Goal: Use online tool/utility: Utilize a website feature to perform a specific function

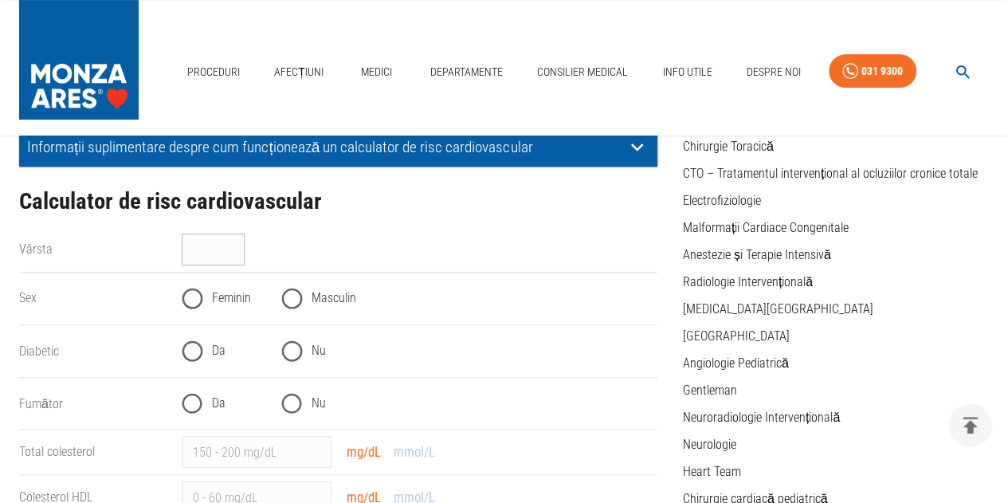
click at [213, 252] on input "Vârsta" at bounding box center [213, 249] width 63 height 32
type input "33"
click at [193, 291] on input "Feminin" at bounding box center [192, 298] width 39 height 39
radio input "true"
click at [290, 353] on input "Nu" at bounding box center [291, 350] width 39 height 39
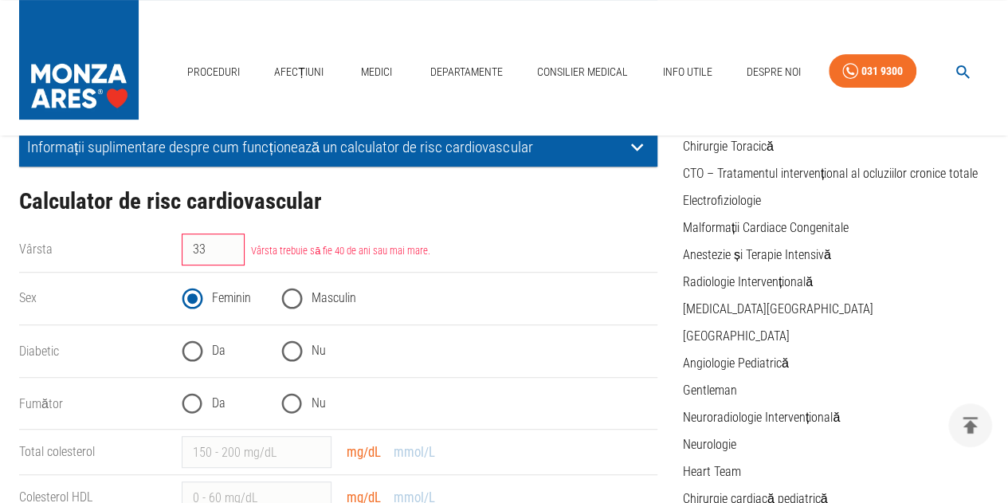
radio input "true"
click at [292, 405] on input "Nu" at bounding box center [291, 403] width 39 height 39
radio input "true"
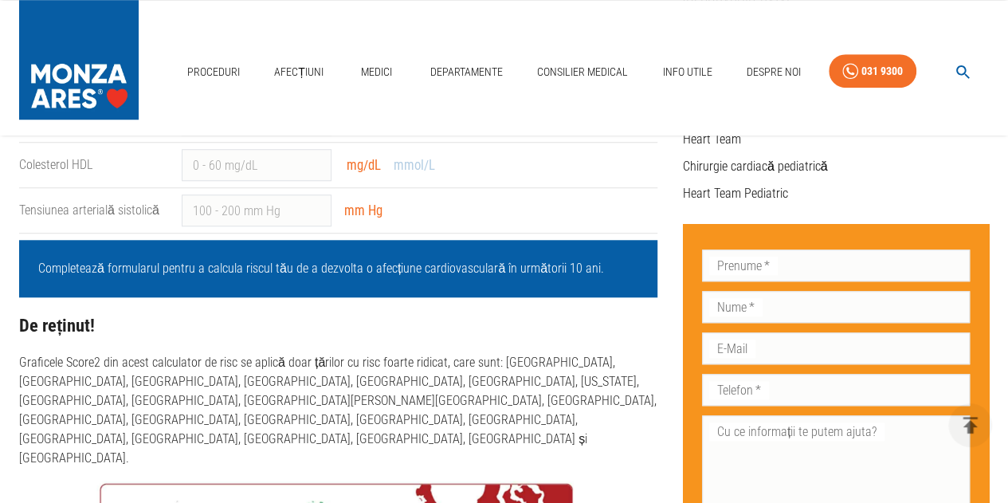
scroll to position [398, 0]
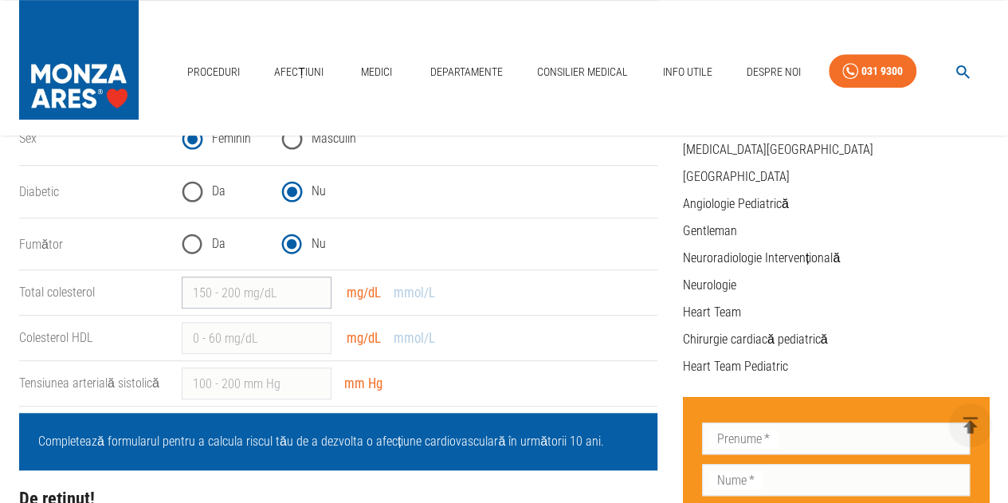
click at [282, 291] on input "Total colesterol" at bounding box center [257, 292] width 150 height 32
type input "115"
click at [222, 348] on input "Colesterol HDL" at bounding box center [257, 338] width 150 height 32
type input "115"
click at [235, 382] on input "Tensiunea arterială sistolică" at bounding box center [257, 383] width 150 height 32
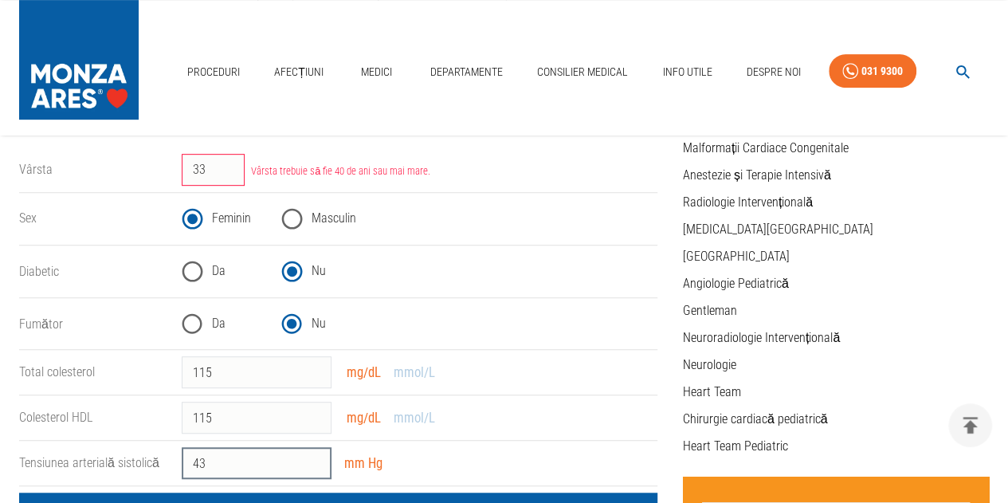
scroll to position [159, 0]
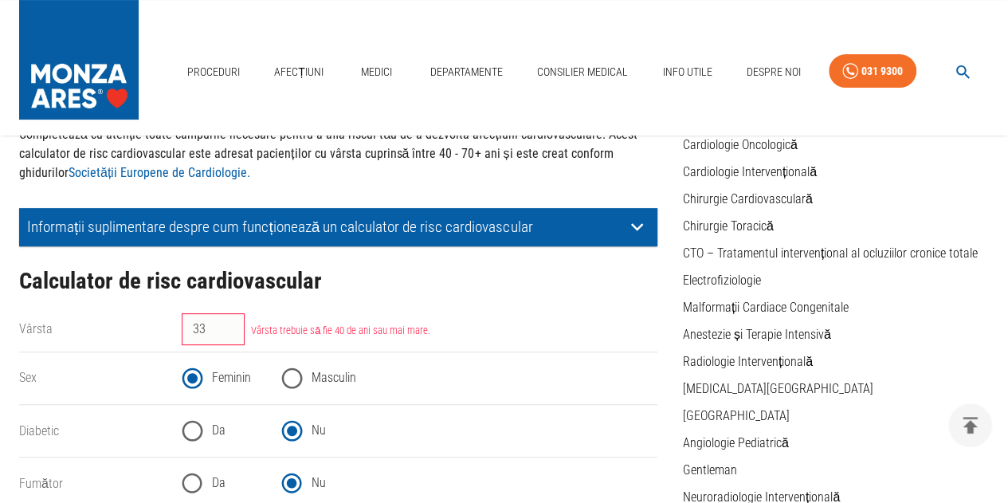
type input "43"
